Goal: Navigation & Orientation: Find specific page/section

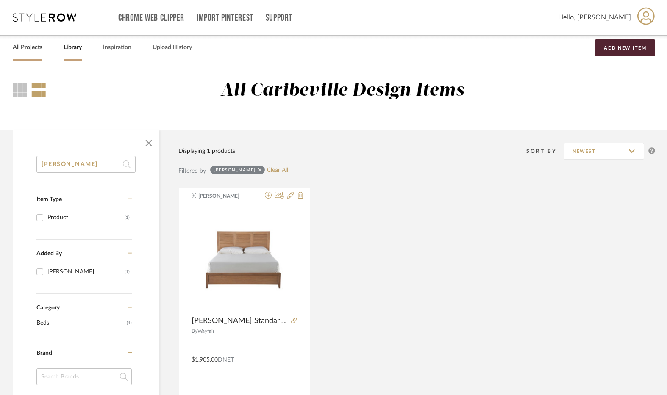
click at [36, 49] on link "All Projects" at bounding box center [28, 47] width 30 height 11
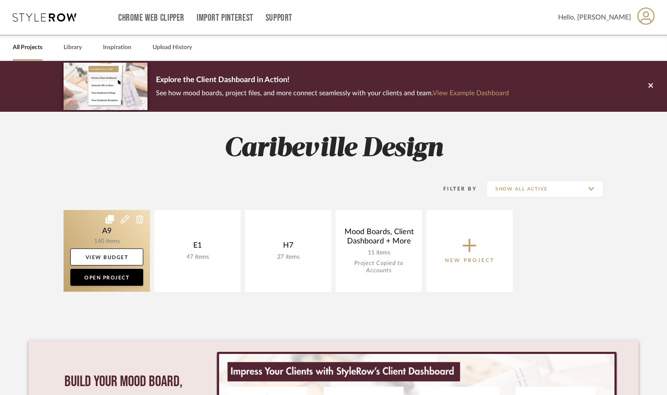
click at [129, 241] on link at bounding box center [107, 251] width 86 height 82
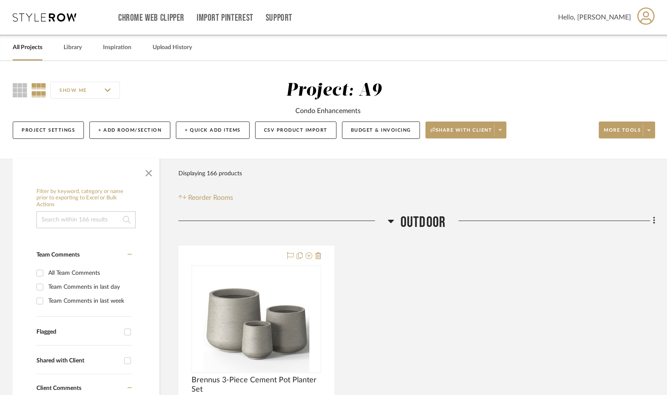
click at [30, 46] on link "All Projects" at bounding box center [28, 47] width 30 height 11
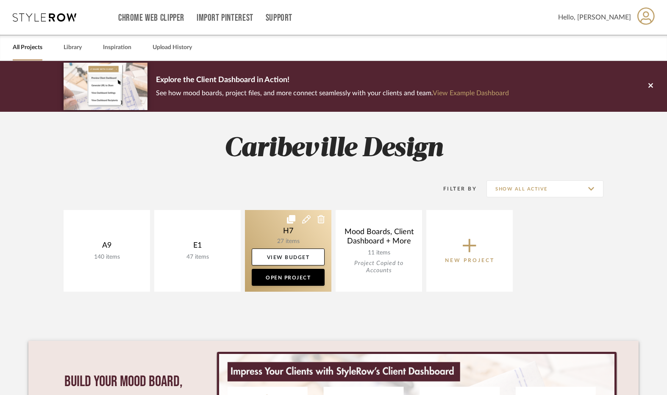
click at [277, 245] on link at bounding box center [288, 251] width 86 height 82
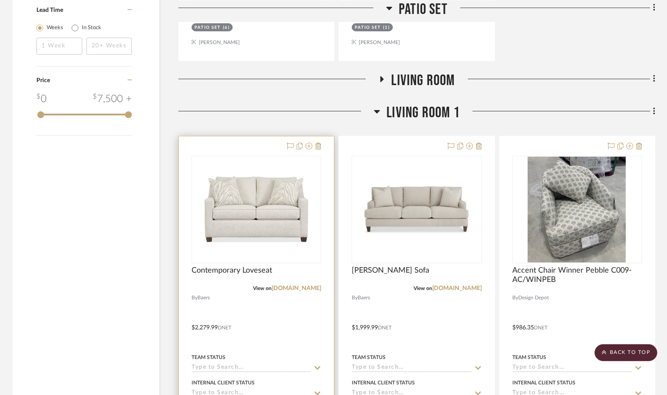
scroll to position [975, 0]
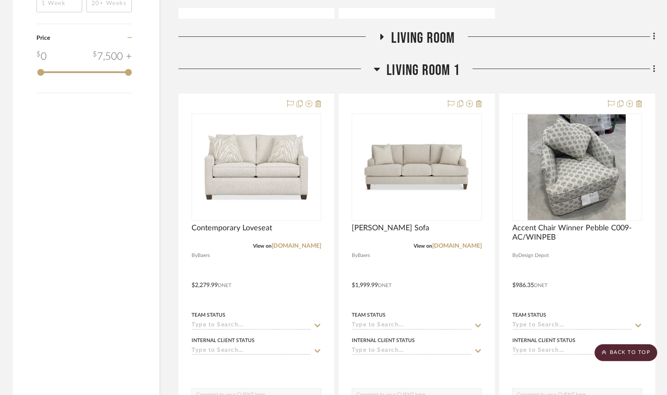
click at [375, 70] on icon at bounding box center [377, 69] width 6 height 10
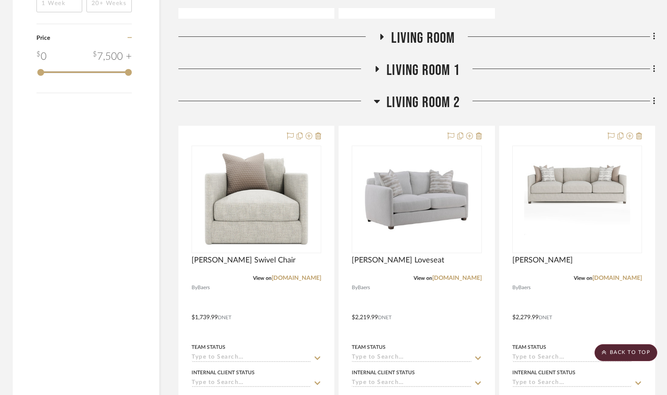
click at [381, 36] on icon at bounding box center [382, 37] width 3 height 6
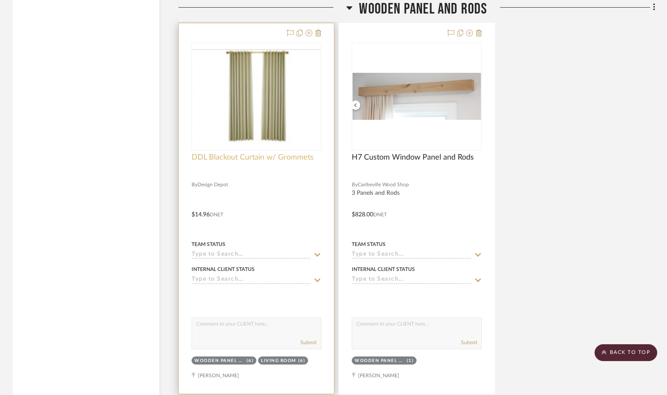
scroll to position [3475, 0]
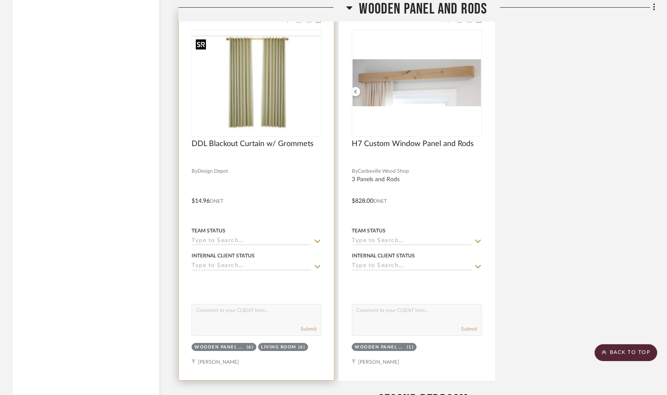
click at [274, 86] on img "0" at bounding box center [256, 83] width 128 height 95
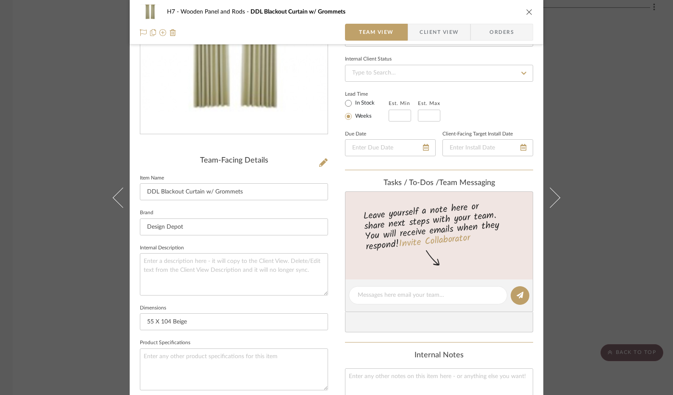
scroll to position [0, 0]
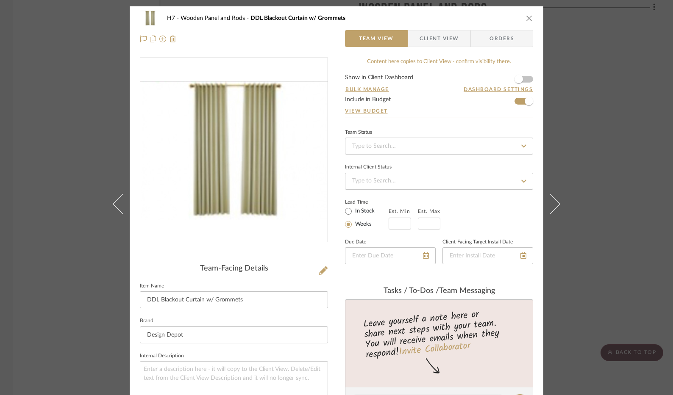
click at [526, 17] on icon "close" at bounding box center [529, 18] width 7 height 7
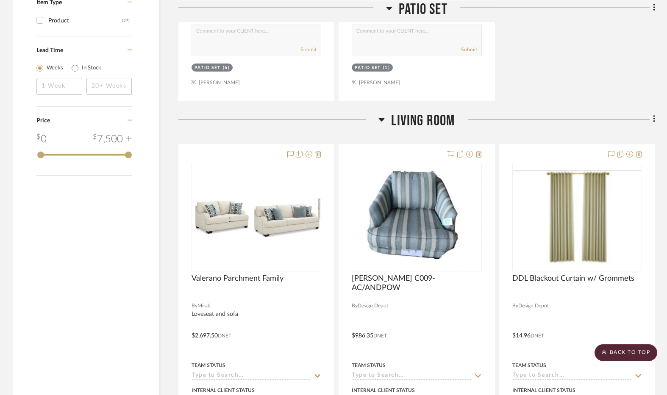
scroll to position [890, 0]
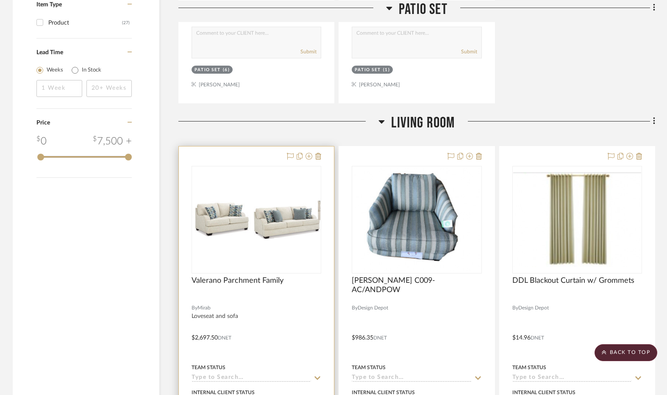
click at [295, 216] on img "0" at bounding box center [256, 220] width 128 height 39
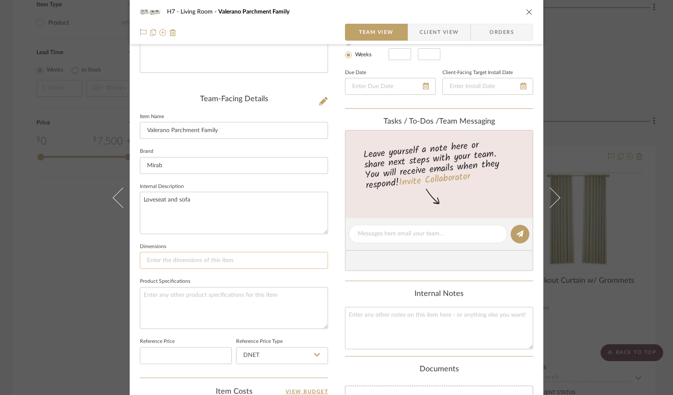
scroll to position [0, 0]
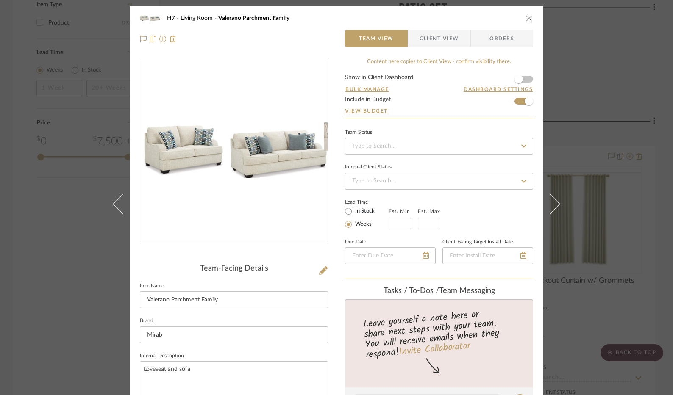
click at [530, 18] on div "H7 Living Room Valerano Parchment Family Team View Client View Orders" at bounding box center [337, 28] width 414 height 45
click at [527, 17] on icon "close" at bounding box center [529, 18] width 7 height 7
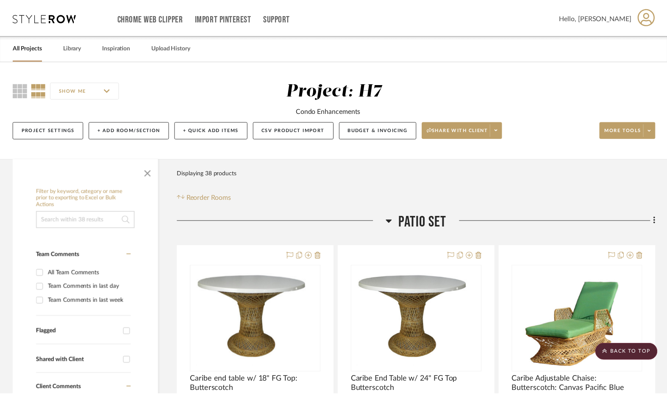
scroll to position [890, 0]
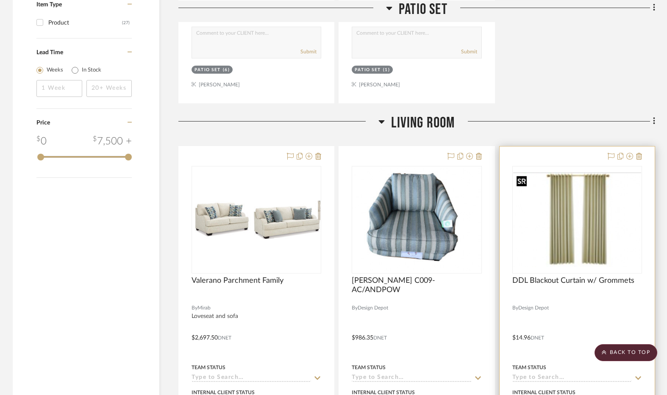
click at [0, 0] on img at bounding box center [0, 0] width 0 height 0
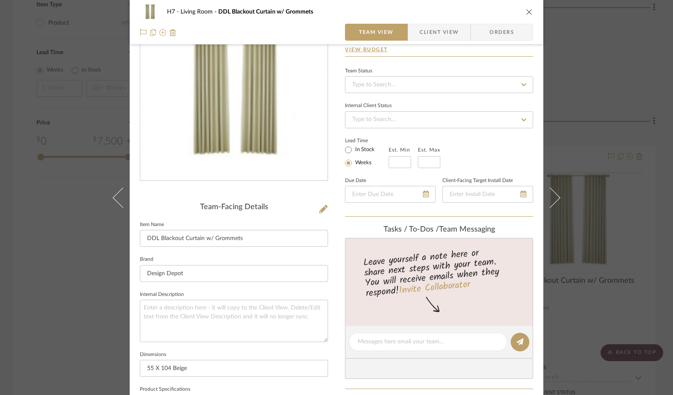
scroll to position [0, 0]
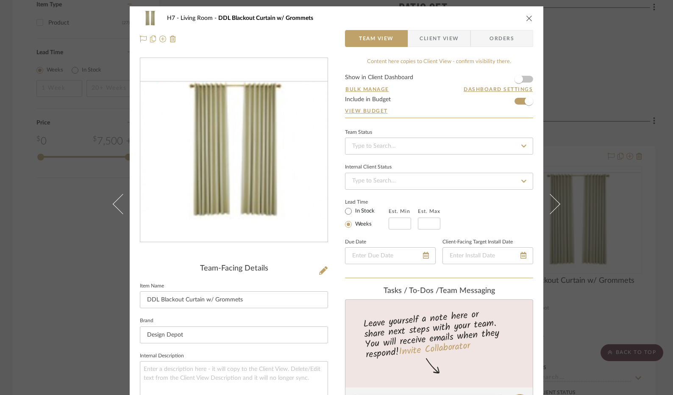
click at [529, 16] on icon "close" at bounding box center [529, 18] width 7 height 7
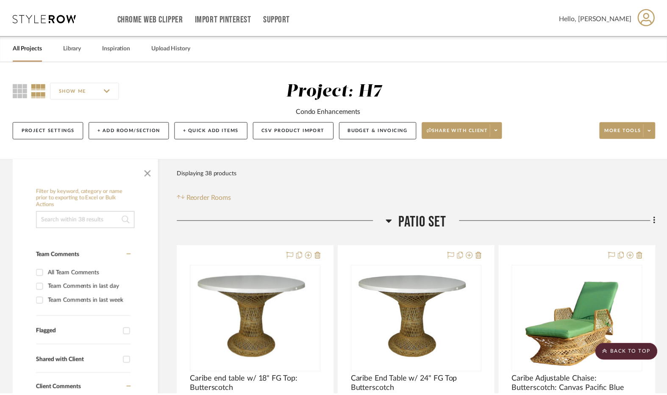
scroll to position [890, 0]
